Goal: Task Accomplishment & Management: Use online tool/utility

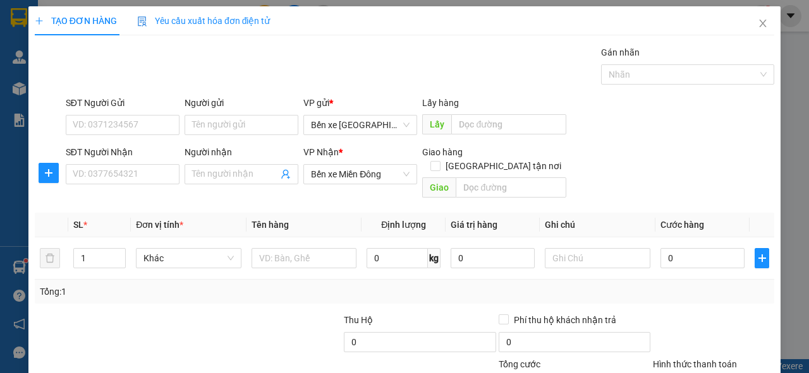
scroll to position [93, 0]
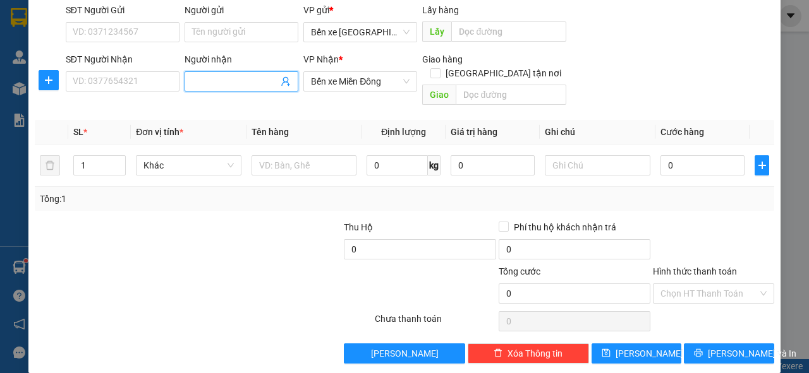
click at [200, 77] on input "Người nhận" at bounding box center [235, 82] width 86 height 14
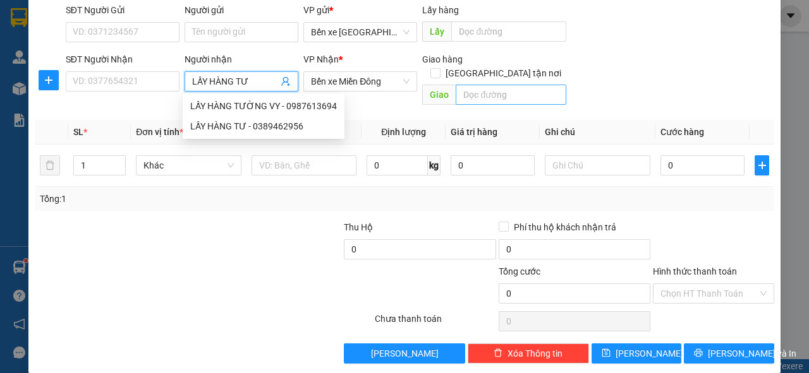
type input "LẤY HÀNG TƯ"
click at [475, 85] on input "text" at bounding box center [510, 95] width 110 height 20
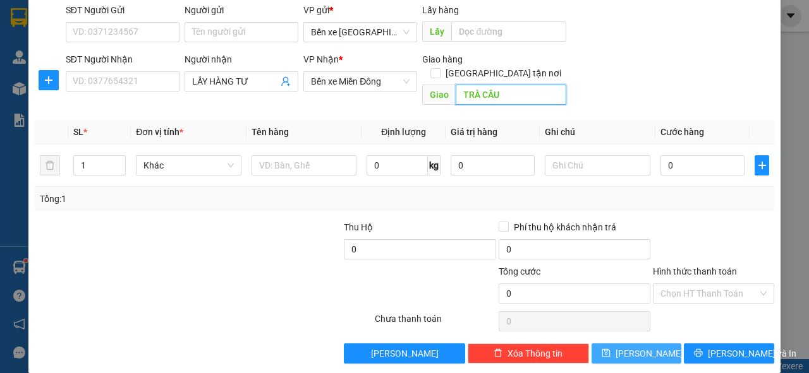
type input "TRÀ CÂU"
click at [630, 347] on span "[PERSON_NAME]" at bounding box center [649, 354] width 68 height 14
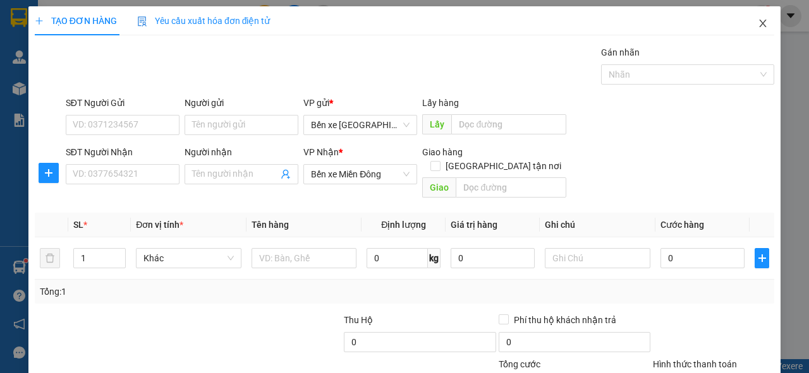
click at [759, 26] on icon "close" at bounding box center [762, 24] width 7 height 8
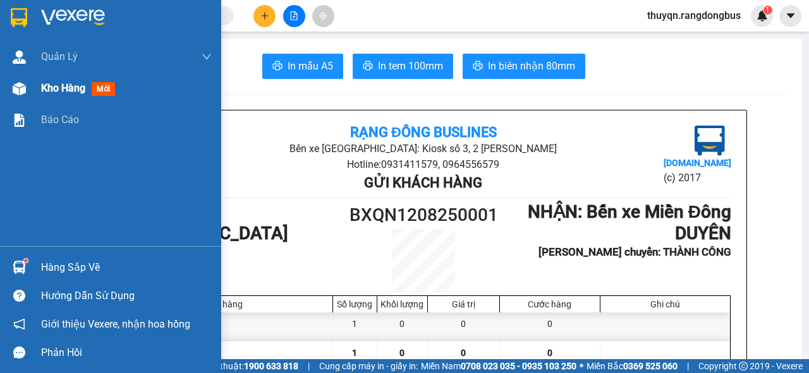
click at [77, 89] on span "Kho hàng" at bounding box center [63, 88] width 44 height 12
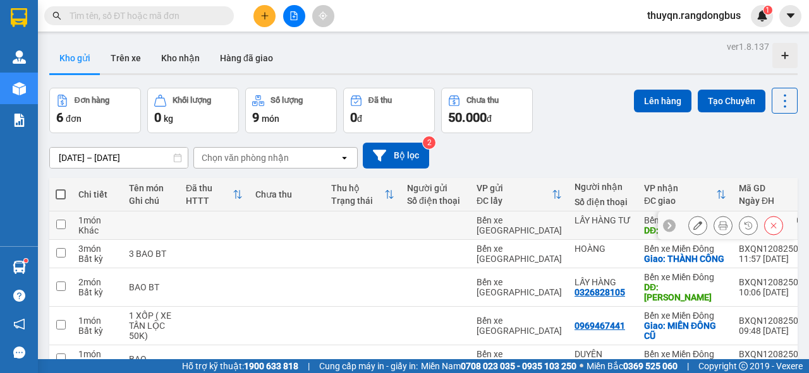
click at [59, 224] on input "checkbox" at bounding box center [60, 224] width 9 height 9
checkbox input "true"
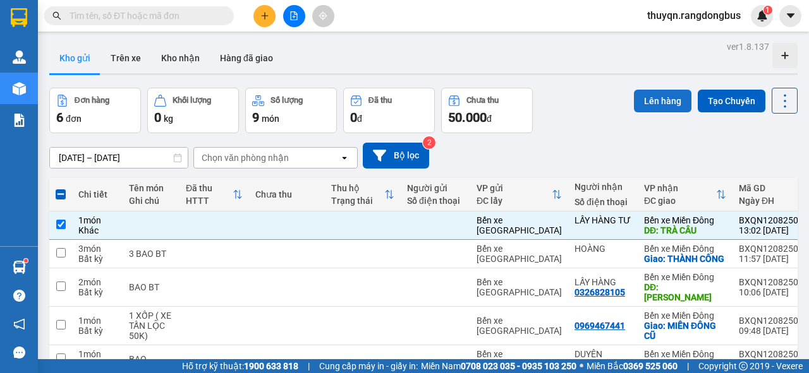
click at [660, 99] on button "Lên hàng" at bounding box center [662, 101] width 57 height 23
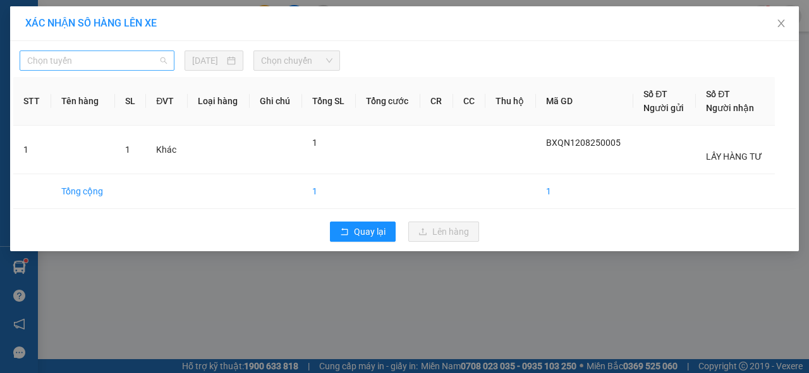
click at [106, 55] on span "Chọn tuyến" at bounding box center [97, 60] width 140 height 19
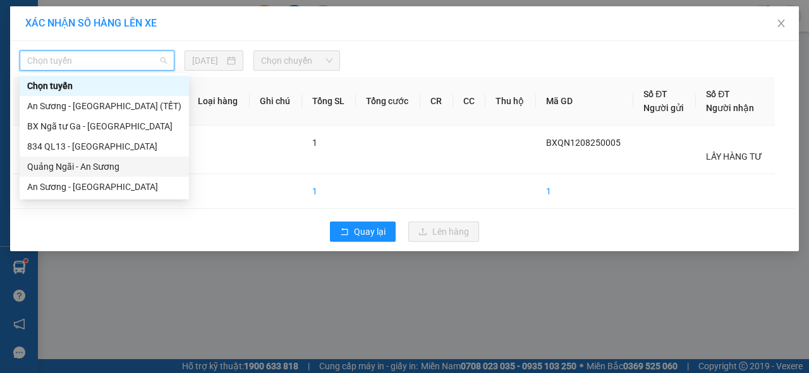
click at [51, 166] on div "Quảng Ngãi - An Sương" at bounding box center [104, 167] width 154 height 14
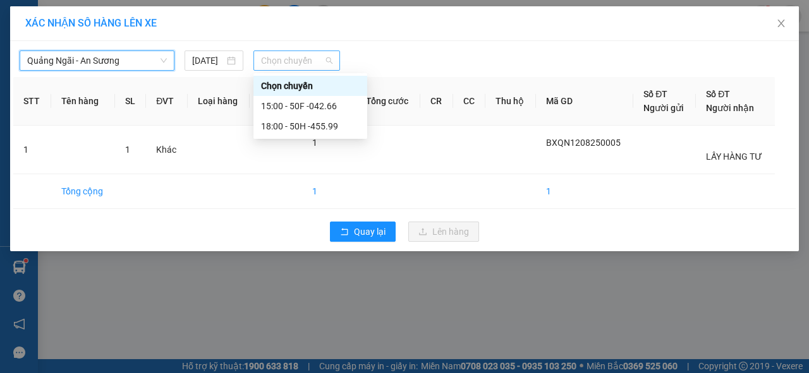
click at [296, 57] on span "Chọn chuyến" at bounding box center [296, 60] width 71 height 19
click at [322, 106] on div "15:00 - 50F -042.66" at bounding box center [310, 106] width 99 height 14
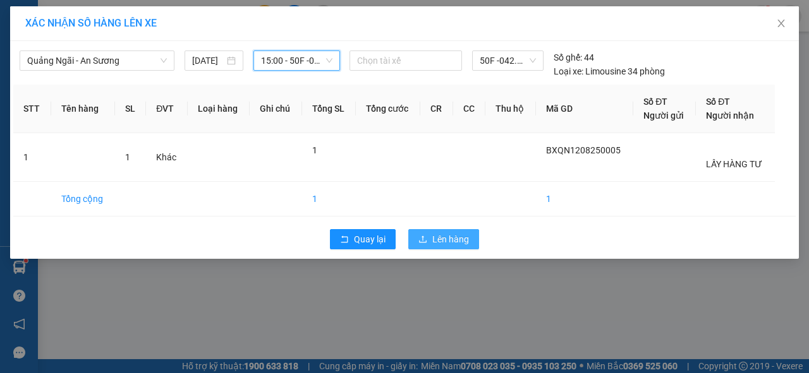
click at [452, 239] on span "Lên hàng" at bounding box center [450, 239] width 37 height 14
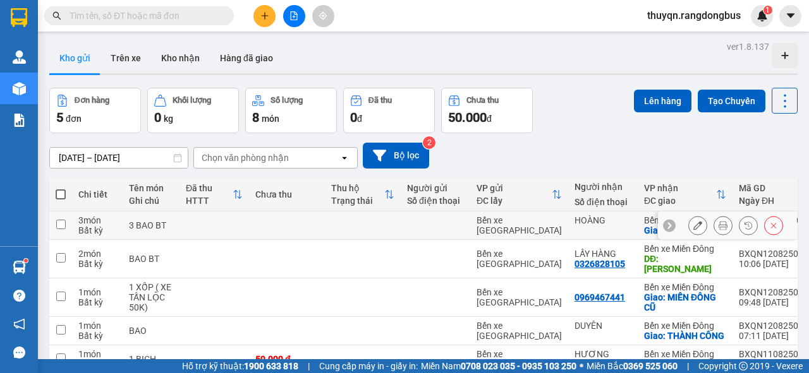
scroll to position [90, 0]
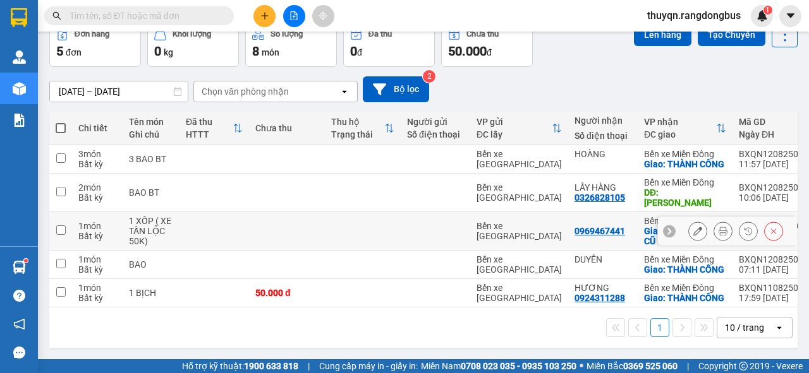
drag, startPoint x: 60, startPoint y: 205, endPoint x: 336, endPoint y: 143, distance: 283.1
click at [336, 145] on td at bounding box center [363, 159] width 76 height 28
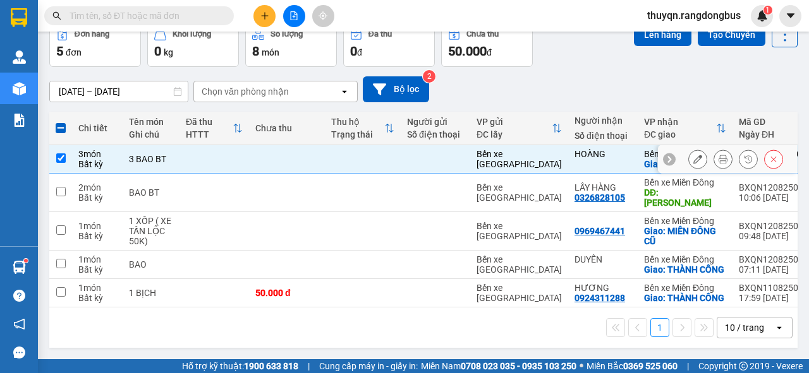
click at [336, 145] on td at bounding box center [363, 159] width 76 height 28
checkbox input "false"
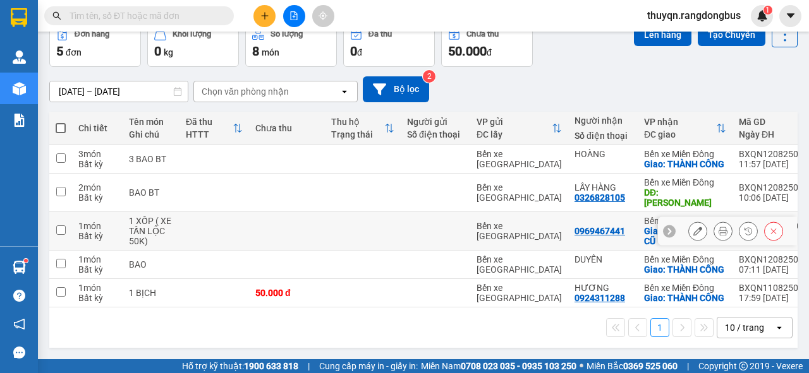
click at [59, 226] on input "checkbox" at bounding box center [60, 230] width 9 height 9
checkbox input "true"
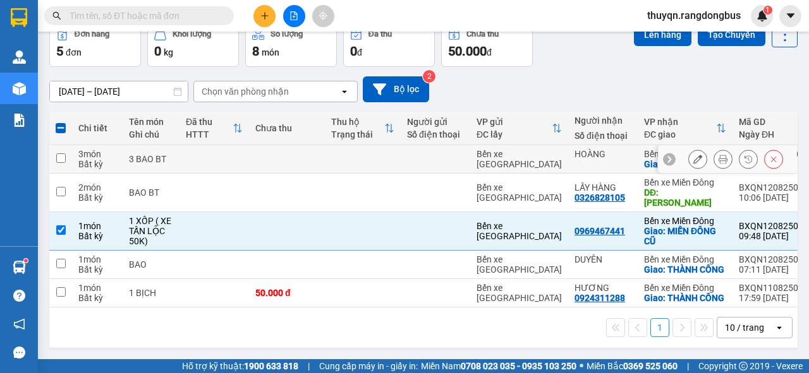
scroll to position [0, 0]
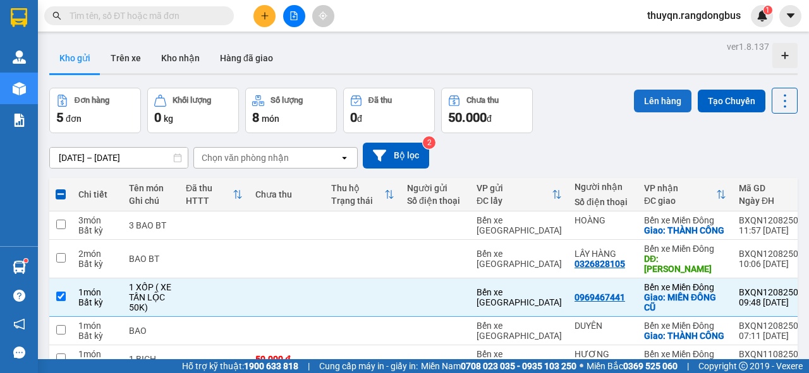
click at [660, 102] on button "Lên hàng" at bounding box center [662, 101] width 57 height 23
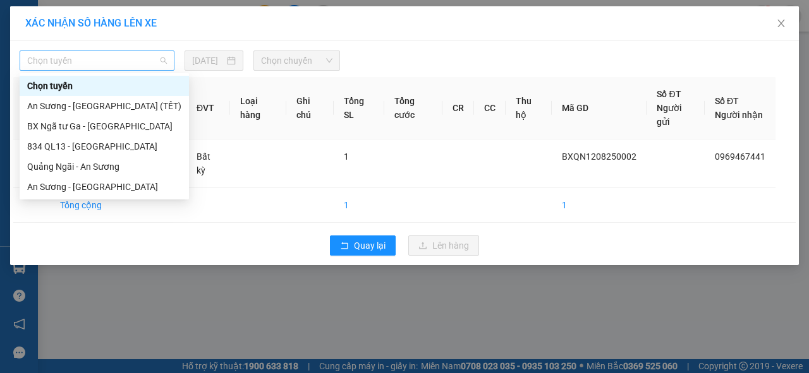
click at [81, 61] on span "Chọn tuyến" at bounding box center [97, 60] width 140 height 19
click at [52, 167] on div "Quảng Ngãi - An Sương" at bounding box center [104, 167] width 154 height 14
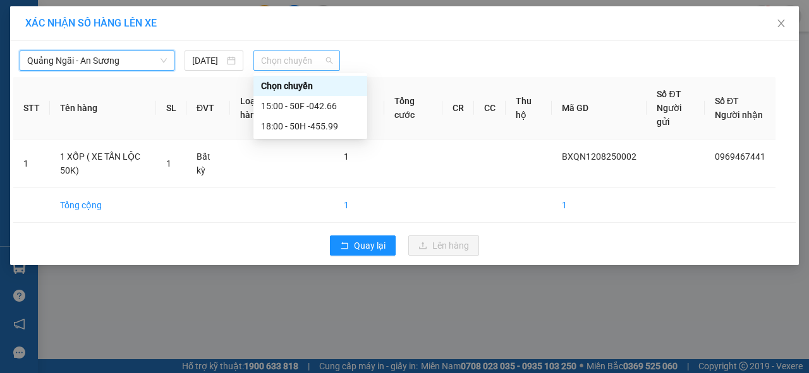
drag, startPoint x: 286, startPoint y: 59, endPoint x: 270, endPoint y: 59, distance: 15.2
click at [270, 59] on span "Chọn chuyến" at bounding box center [296, 60] width 71 height 19
click at [298, 106] on div "15:00 - 50F -042.66" at bounding box center [310, 106] width 99 height 14
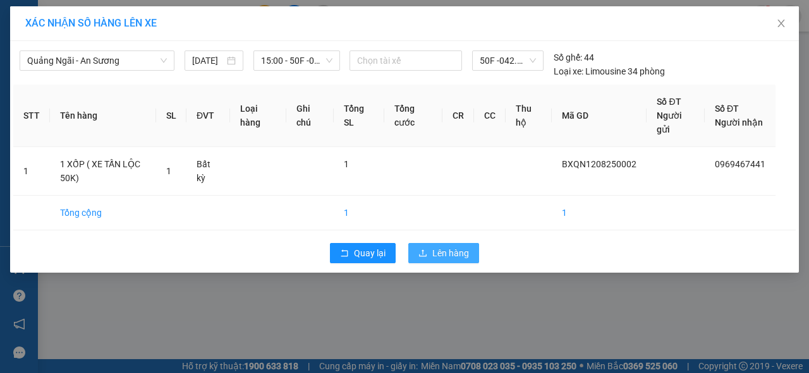
click at [443, 252] on span "Lên hàng" at bounding box center [450, 253] width 37 height 14
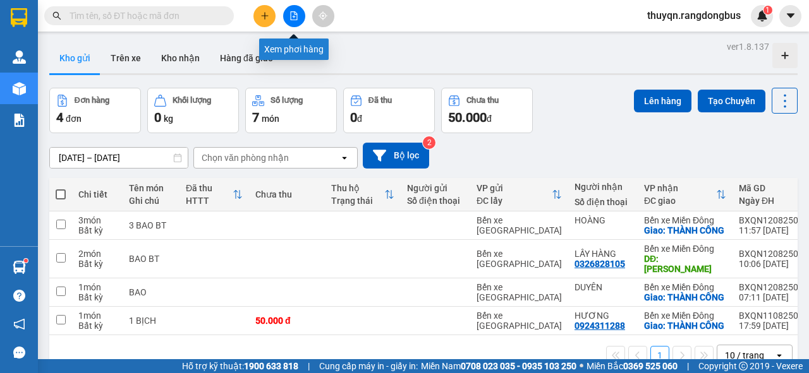
click at [293, 15] on icon "file-add" at bounding box center [293, 15] width 9 height 9
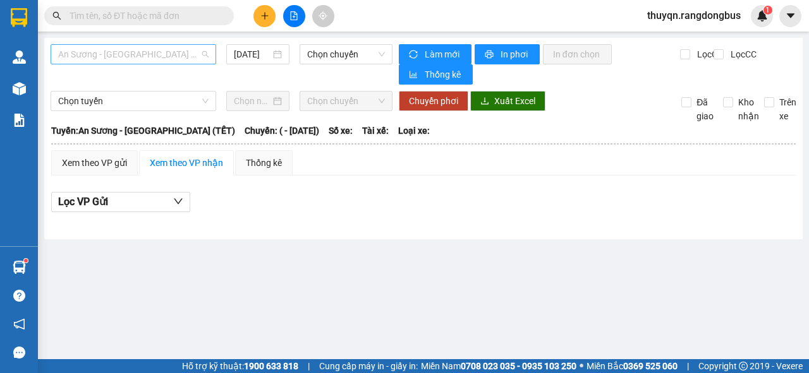
click at [129, 56] on span "An Sương - [GEOGRAPHIC_DATA] (TẾT)" at bounding box center [133, 54] width 150 height 19
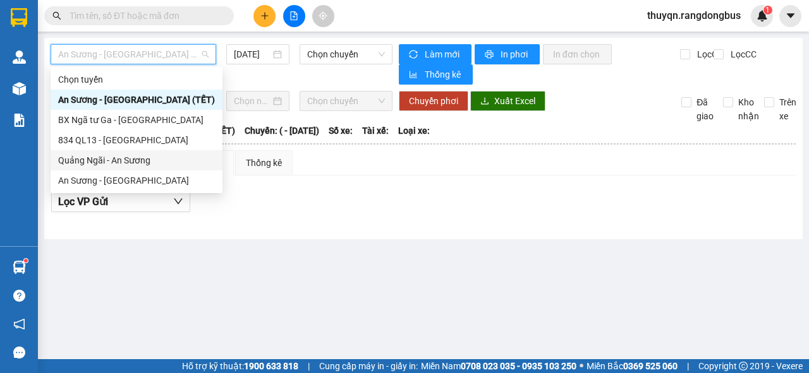
click at [113, 159] on div "Quảng Ngãi - An Sương" at bounding box center [136, 161] width 157 height 14
type input "[DATE]"
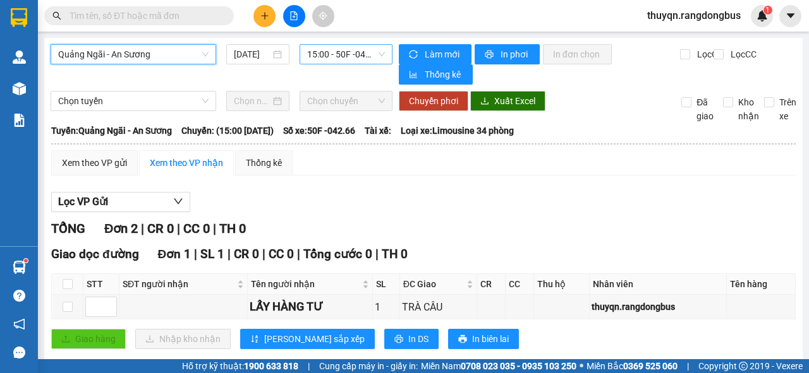
click at [338, 53] on span "15:00 - 50F -042.66" at bounding box center [345, 54] width 77 height 19
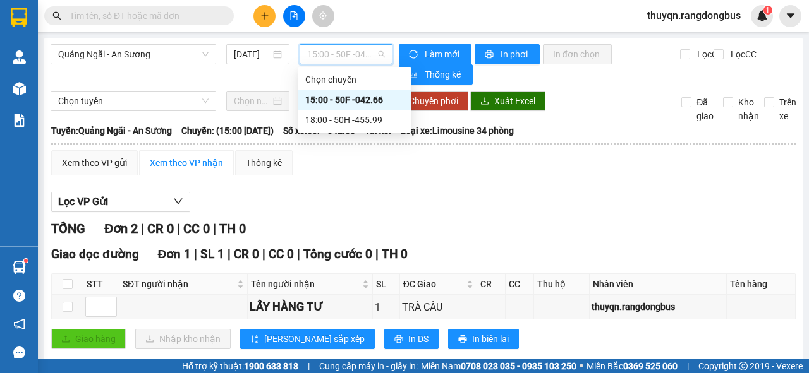
click at [371, 100] on div "15:00 - 50F -042.66" at bounding box center [354, 100] width 99 height 14
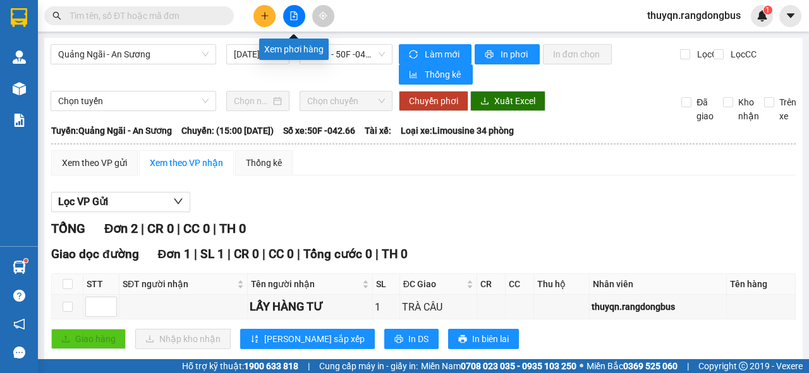
click at [294, 13] on icon "file-add" at bounding box center [294, 15] width 7 height 9
click at [629, 196] on div "Lọc VP Gửi" at bounding box center [423, 202] width 744 height 21
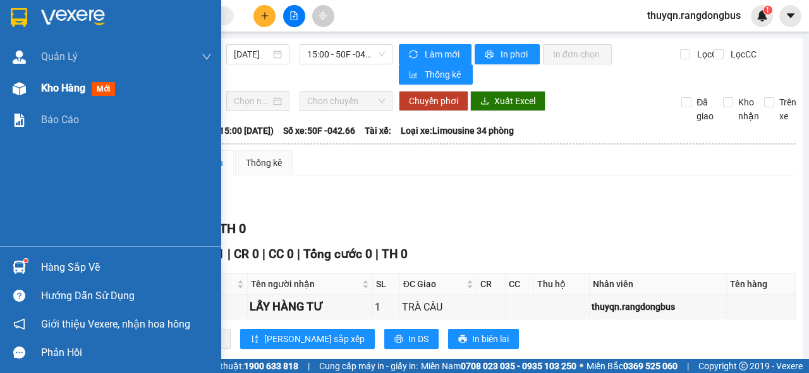
click at [48, 87] on span "Kho hàng" at bounding box center [63, 88] width 44 height 12
